Goal: Communication & Community: Participate in discussion

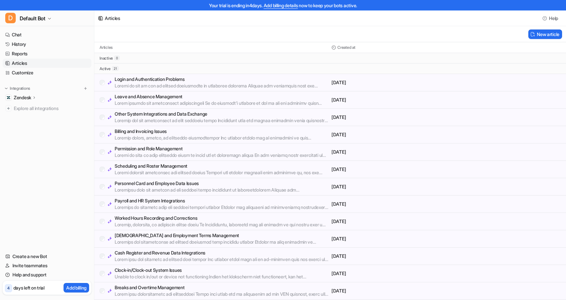
click at [222, 80] on p "Login and Authentication Problems" at bounding box center [222, 79] width 214 height 7
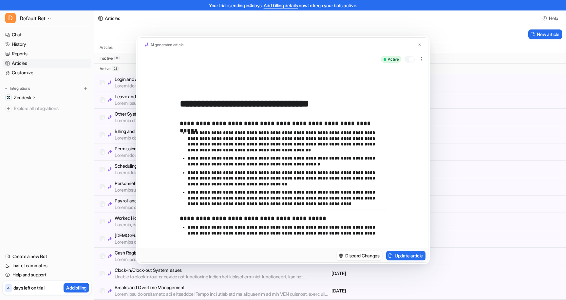
click at [408, 58] on div at bounding box center [410, 59] width 10 height 7
click at [353, 256] on button "Discard Changes" at bounding box center [360, 255] width 46 height 9
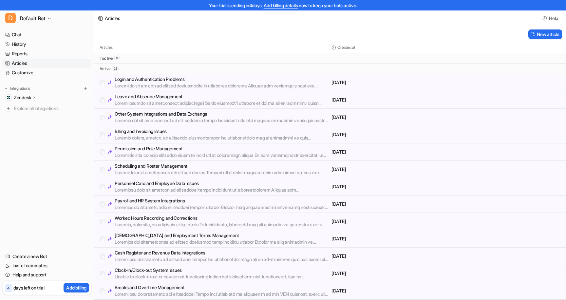
scroll to position [1, 0]
click at [202, 98] on p "Leave and Absence Management" at bounding box center [222, 95] width 214 height 7
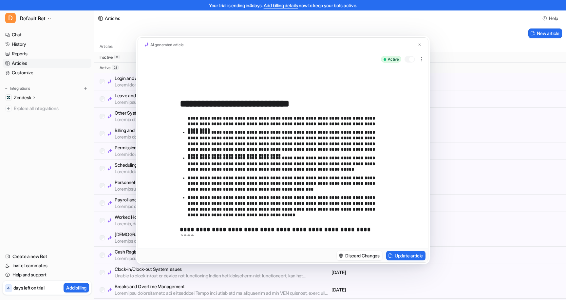
scroll to position [0, 0]
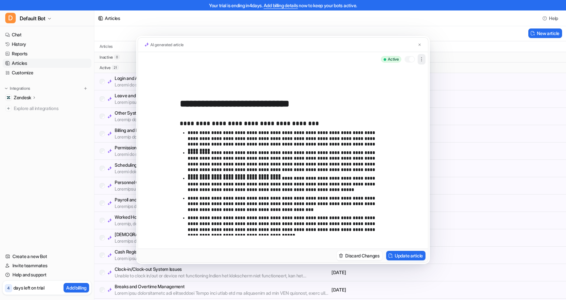
click at [423, 59] on icon "button" at bounding box center [421, 59] width 7 height 7
drag, startPoint x: 184, startPoint y: 83, endPoint x: 197, endPoint y: 85, distance: 12.6
click at [185, 83] on div "**********" at bounding box center [283, 157] width 290 height 182
click at [422, 44] on button at bounding box center [419, 44] width 7 height 7
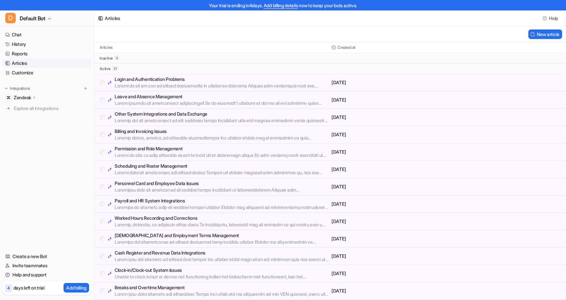
scroll to position [138, 0]
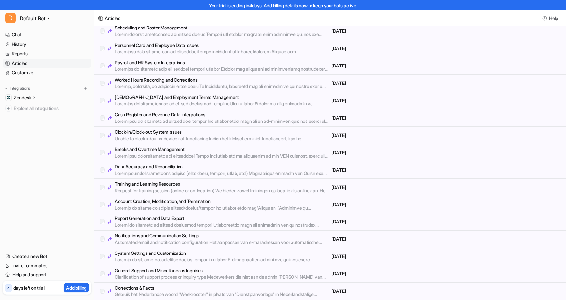
click at [166, 288] on p "Corrections & Facts" at bounding box center [222, 288] width 214 height 7
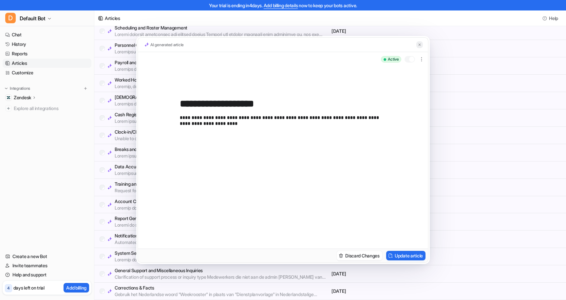
click at [417, 43] on button at bounding box center [419, 44] width 7 height 7
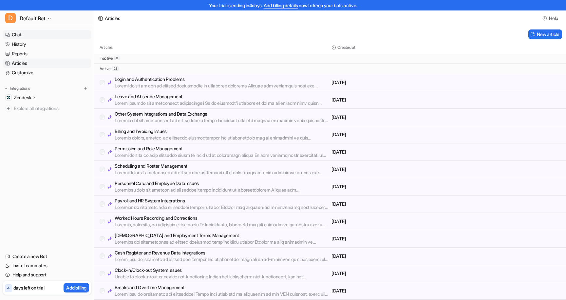
scroll to position [0, 0]
click at [21, 35] on link "Chat" at bounding box center [47, 34] width 89 height 9
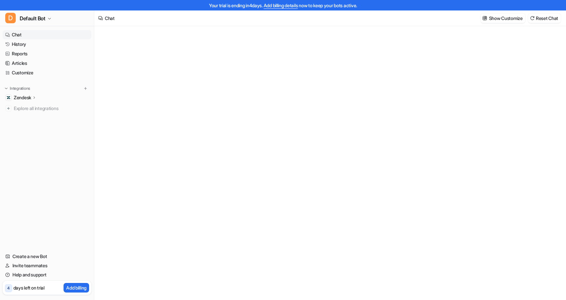
type textarea "**********"
